Goal: Information Seeking & Learning: Learn about a topic

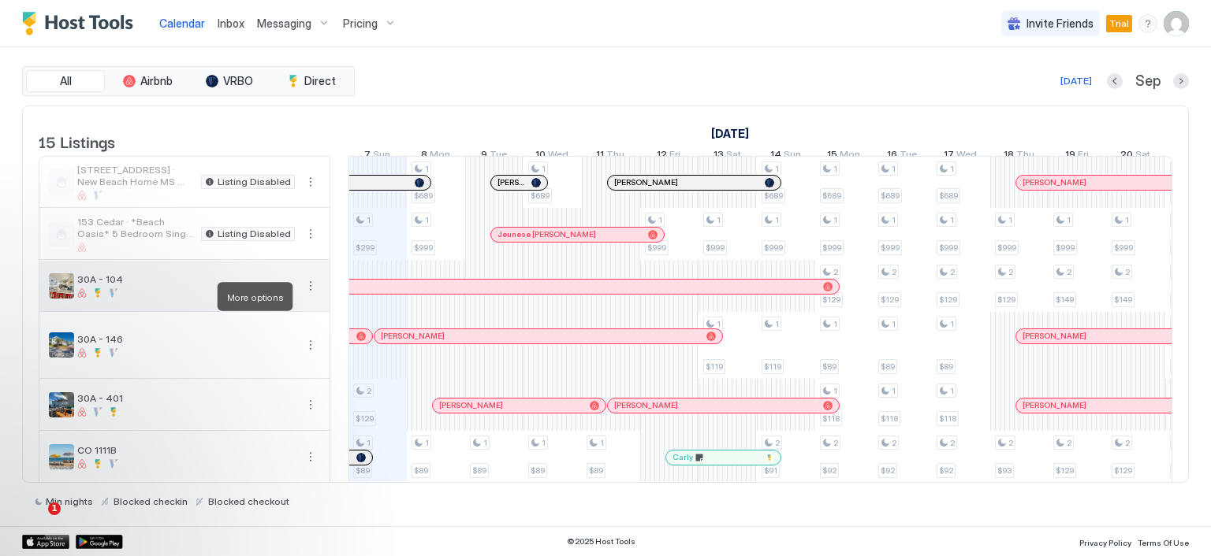
click at [306, 296] on button "More options" at bounding box center [310, 286] width 19 height 19
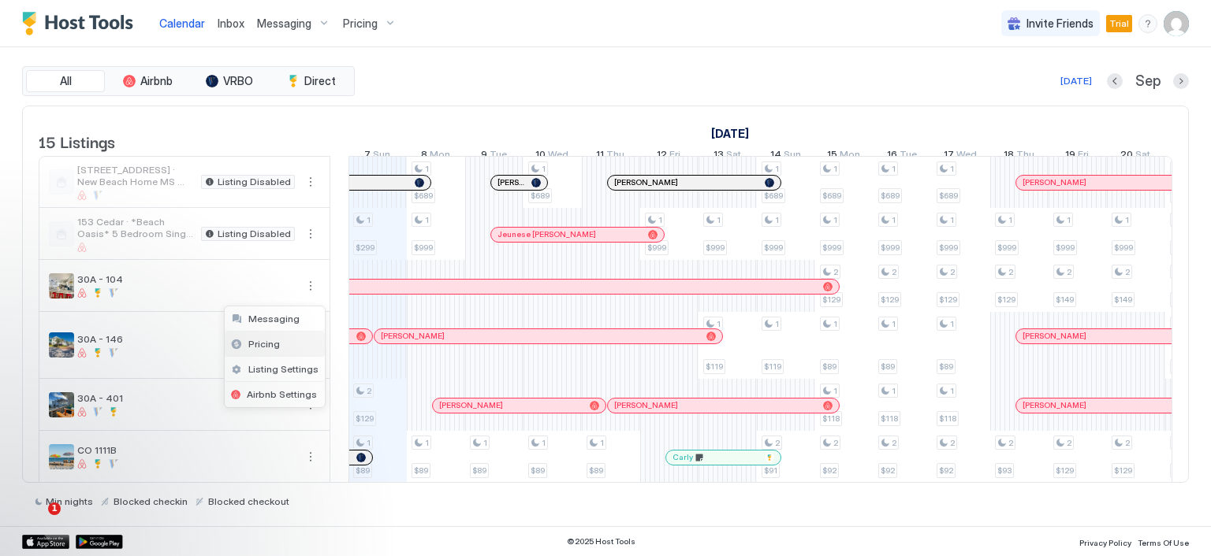
click at [279, 337] on div "Pricing" at bounding box center [275, 344] width 100 height 25
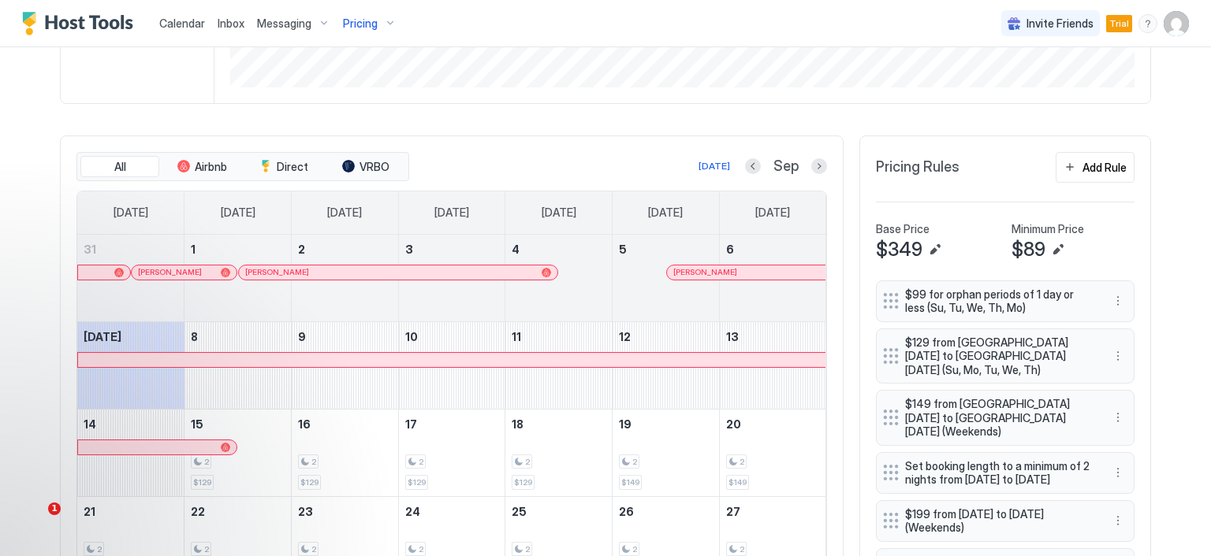
scroll to position [394, 0]
click at [745, 163] on button "Previous month" at bounding box center [753, 166] width 16 height 16
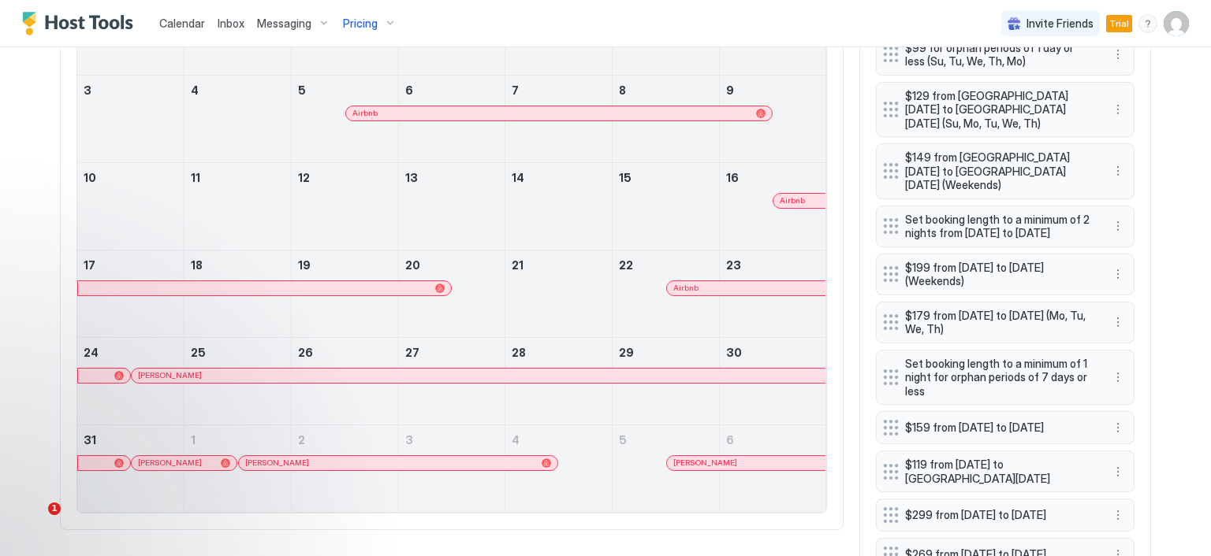
scroll to position [473, 0]
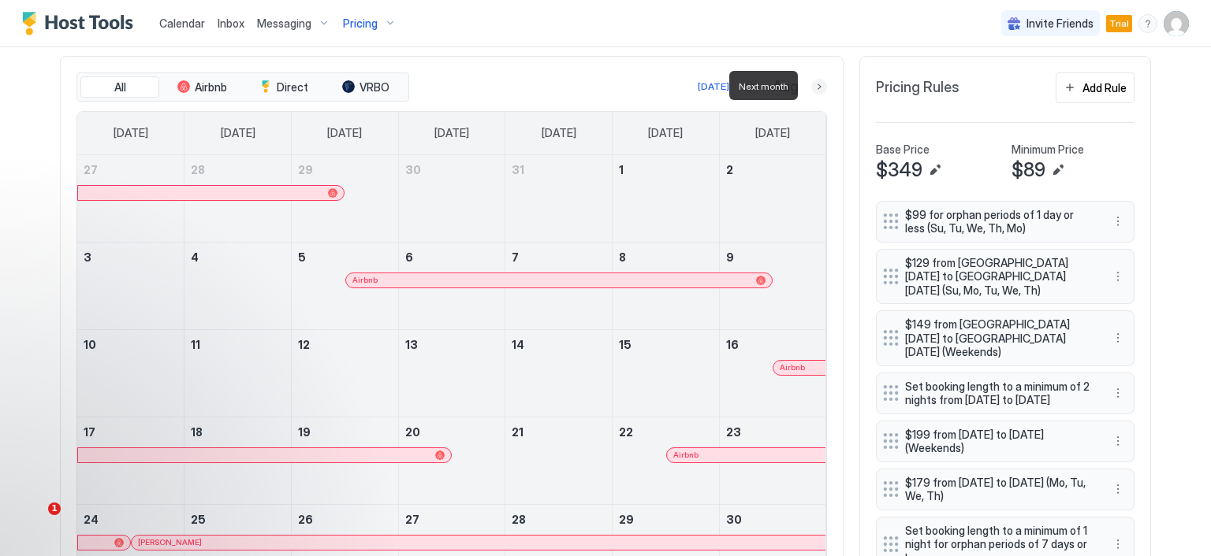
click at [816, 84] on button "Next month" at bounding box center [819, 87] width 16 height 16
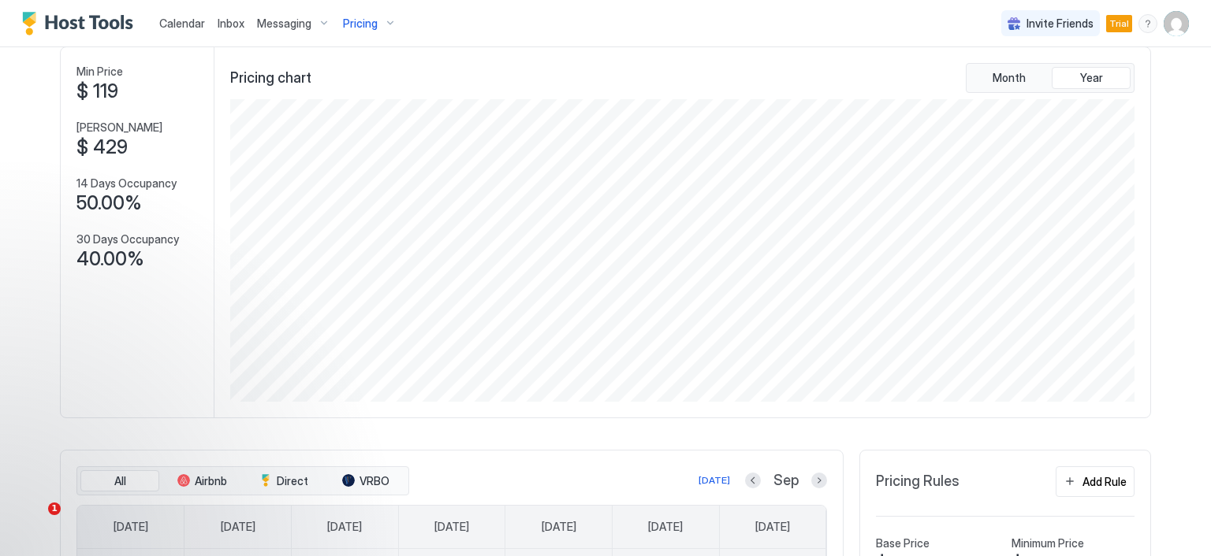
scroll to position [236, 0]
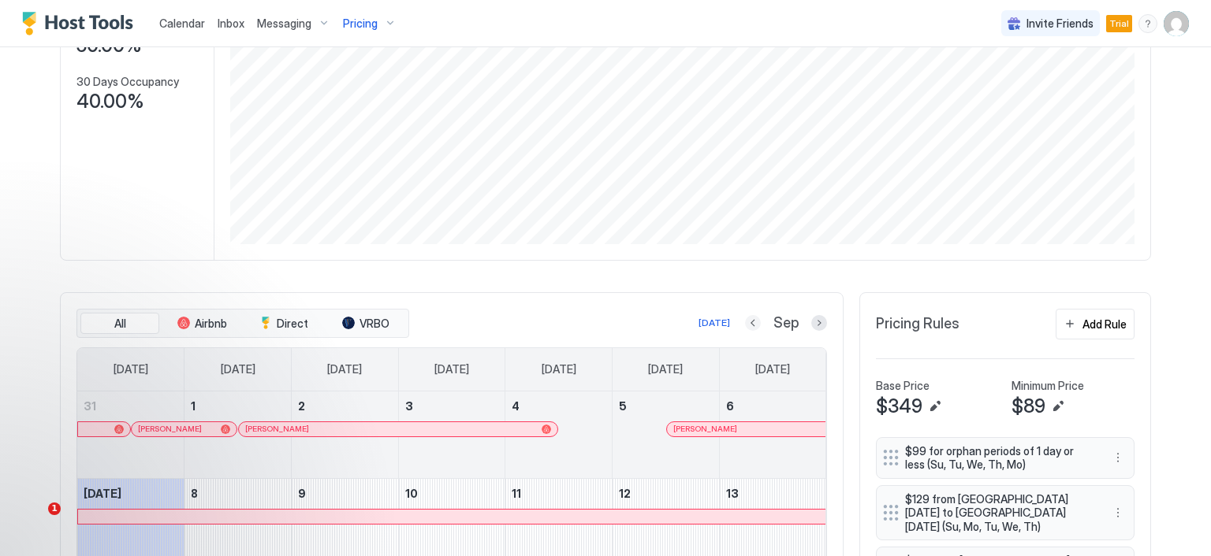
drag, startPoint x: 751, startPoint y: 322, endPoint x: 735, endPoint y: 344, distance: 27.1
click at [751, 322] on button "Previous month" at bounding box center [753, 323] width 16 height 16
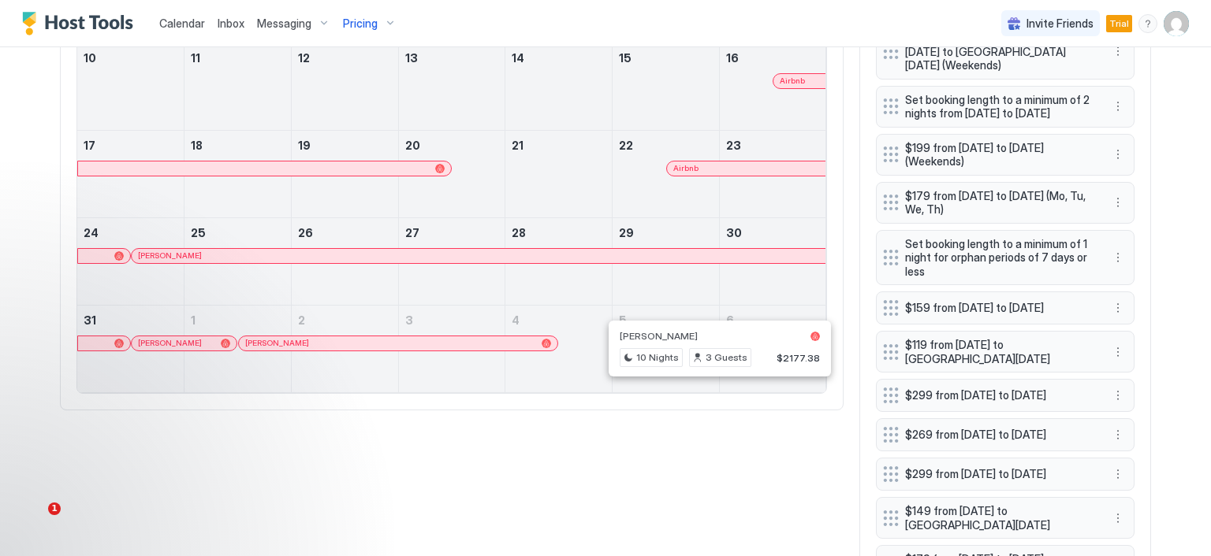
scroll to position [788, 0]
